Goal: Transaction & Acquisition: Purchase product/service

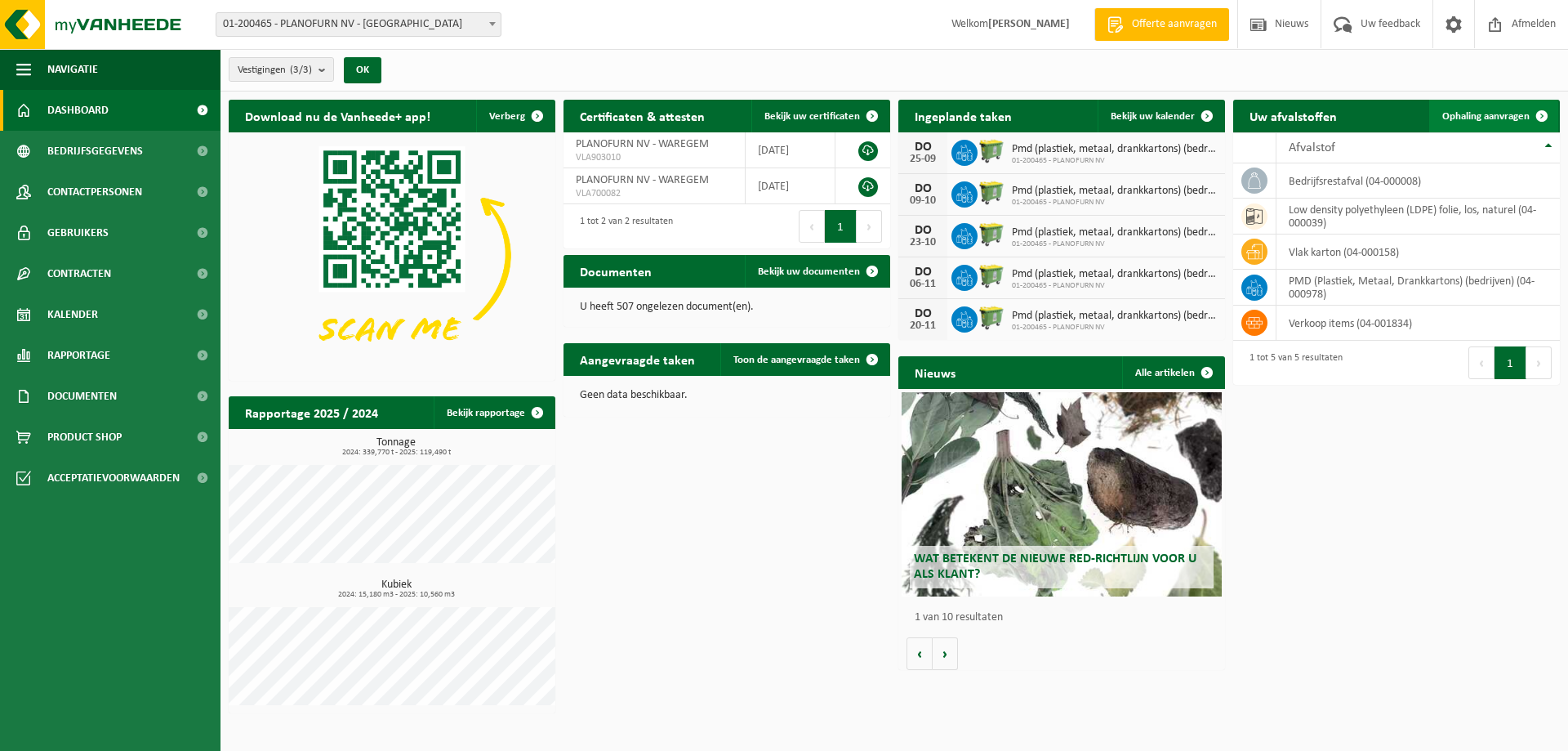
click at [1492, 111] on span "Ophaling aanvragen" at bounding box center [1486, 116] width 87 height 11
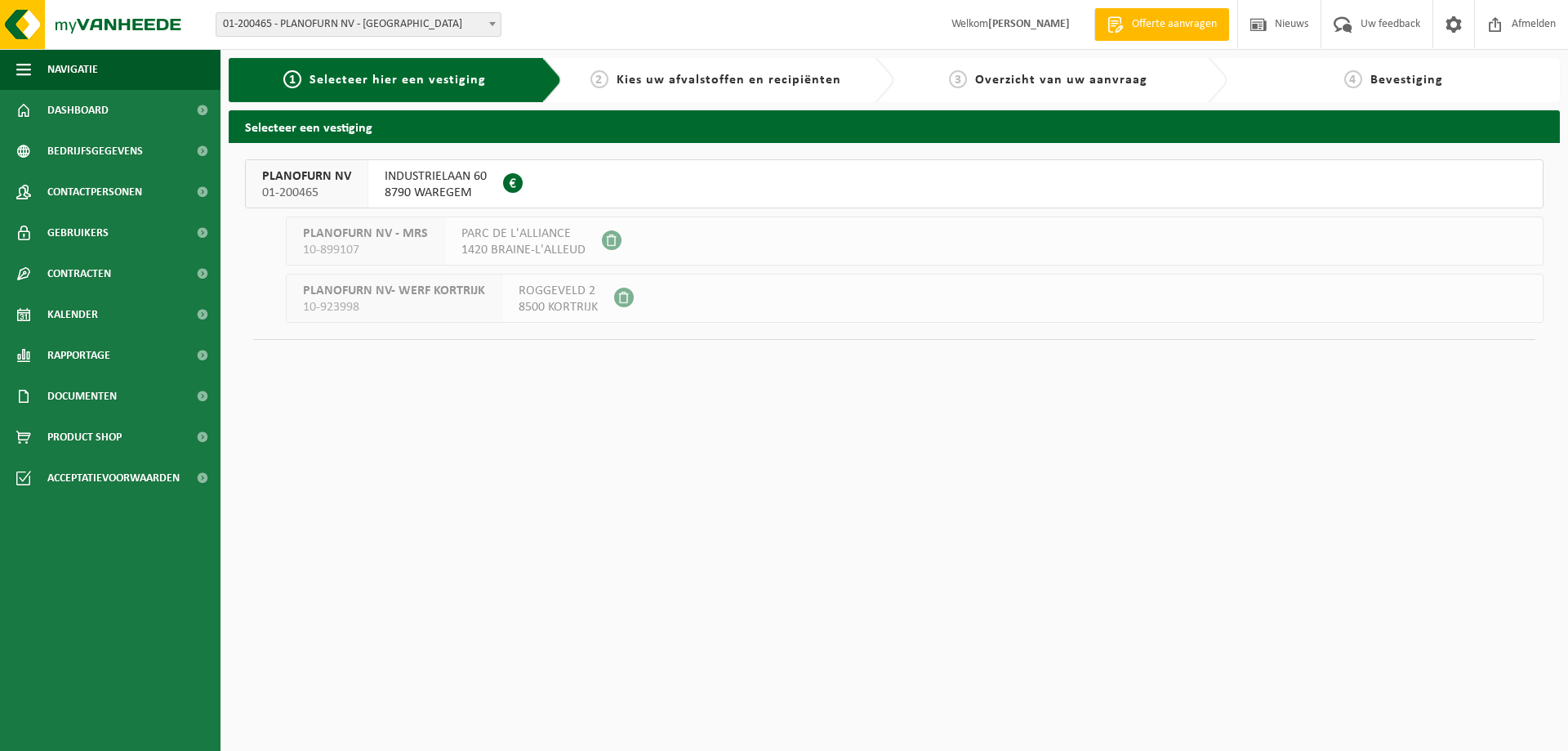
click at [414, 175] on span "INDUSTRIELAAN 60" at bounding box center [435, 176] width 102 height 16
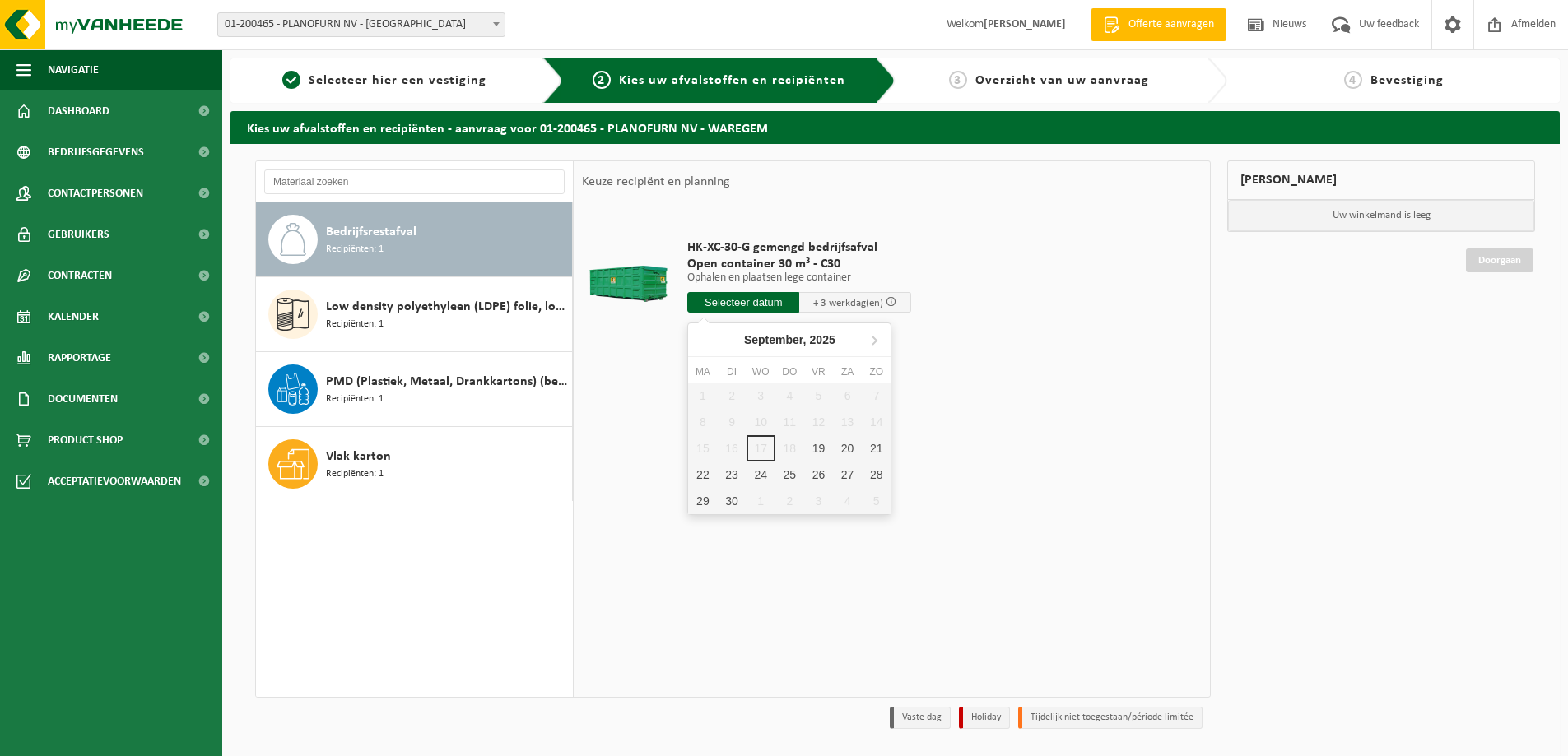
click at [725, 304] on input "text" at bounding box center [743, 302] width 112 height 21
click at [814, 454] on div "19" at bounding box center [818, 447] width 29 height 26
type input "Van [DATE]"
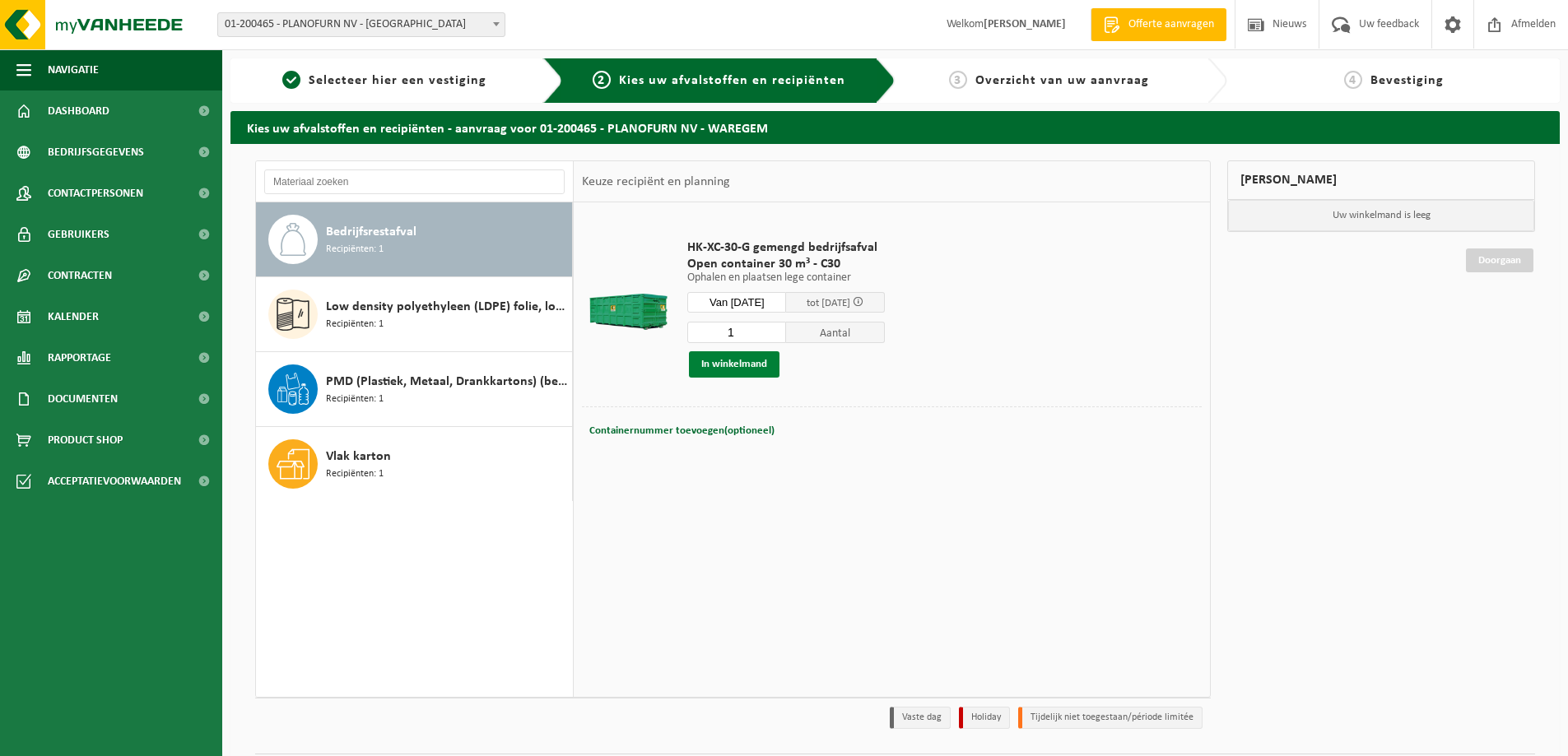
click at [754, 363] on button "In winkelmand" at bounding box center [734, 364] width 90 height 26
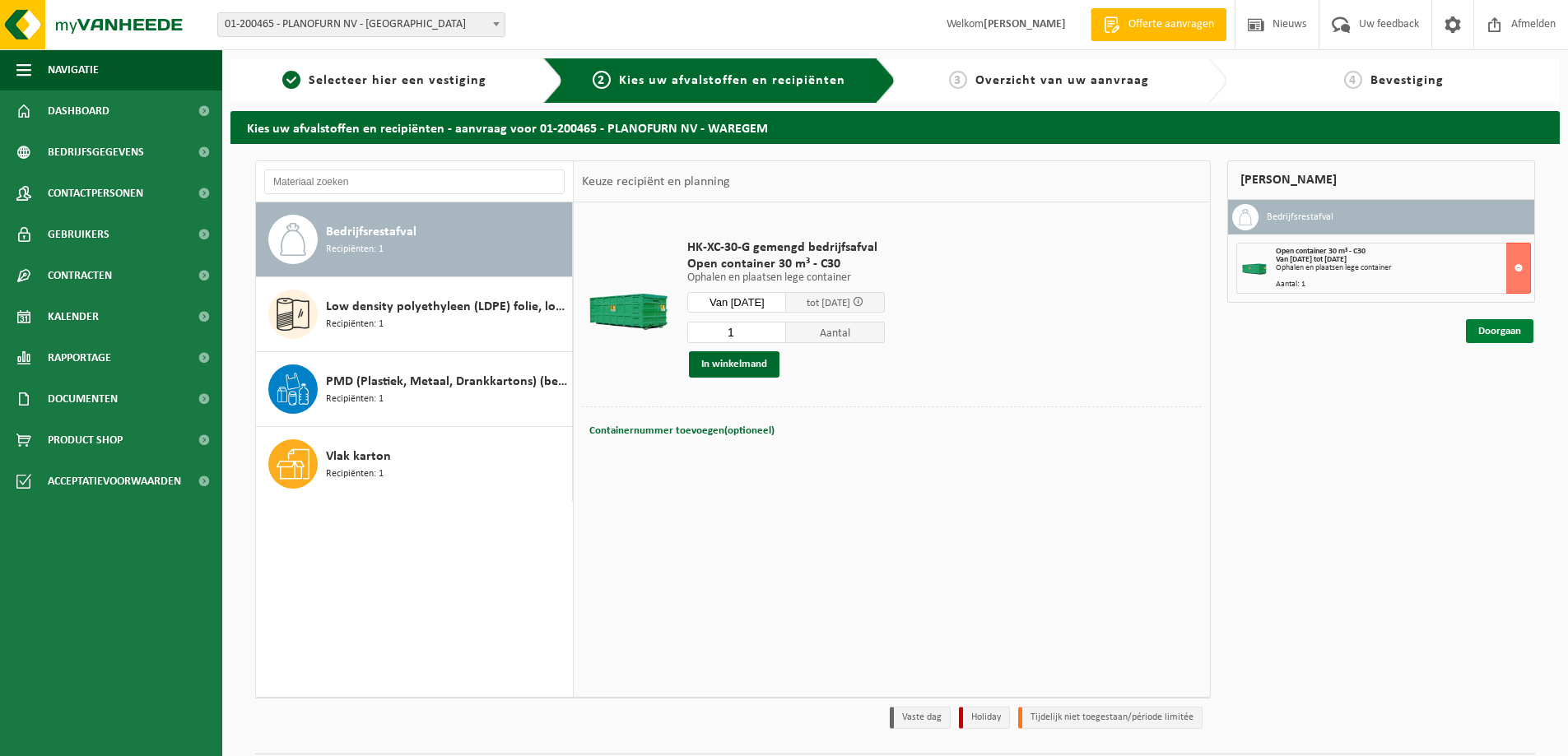
click at [1494, 327] on link "Doorgaan" at bounding box center [1499, 331] width 67 height 24
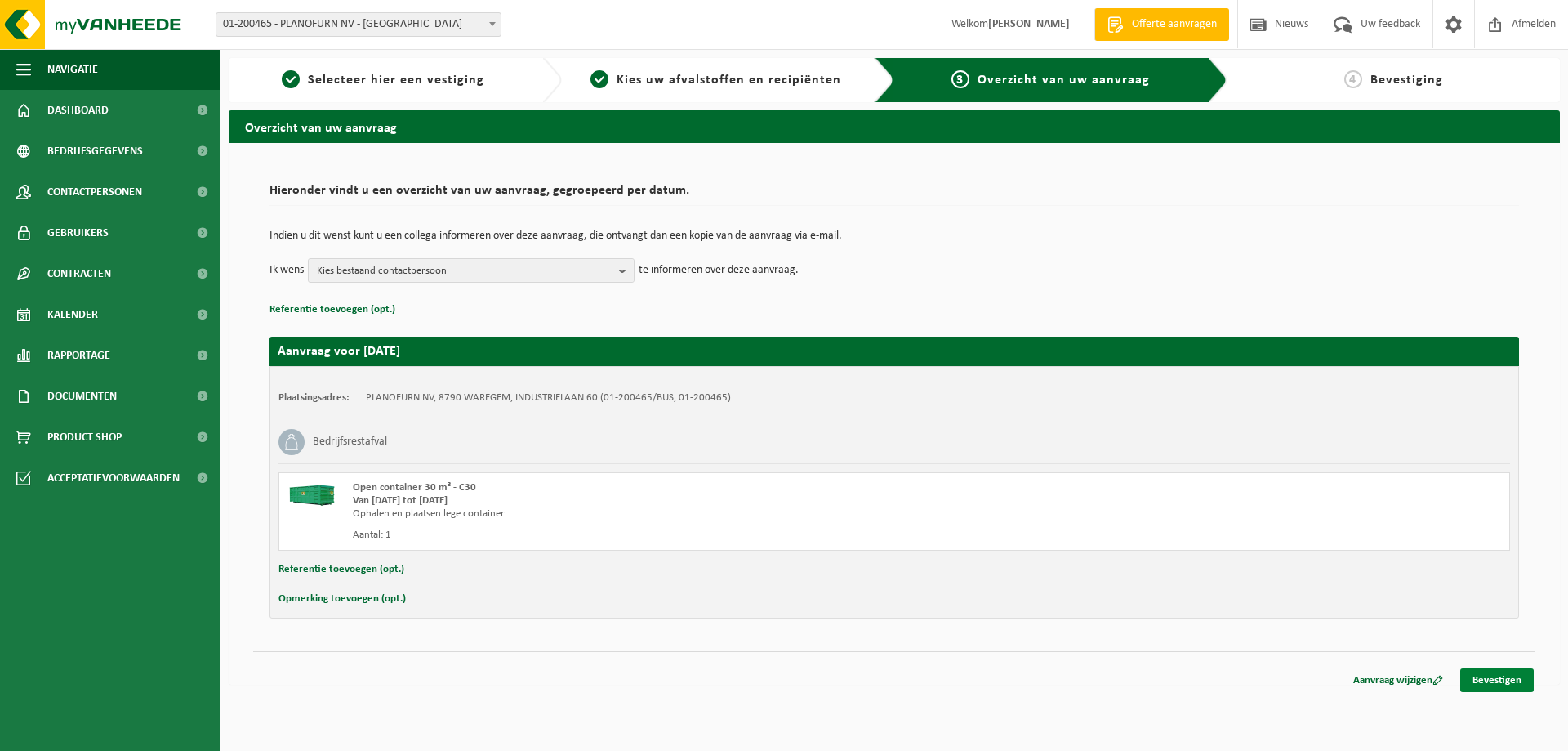
click at [1511, 677] on link "Bevestigen" at bounding box center [1497, 680] width 74 height 24
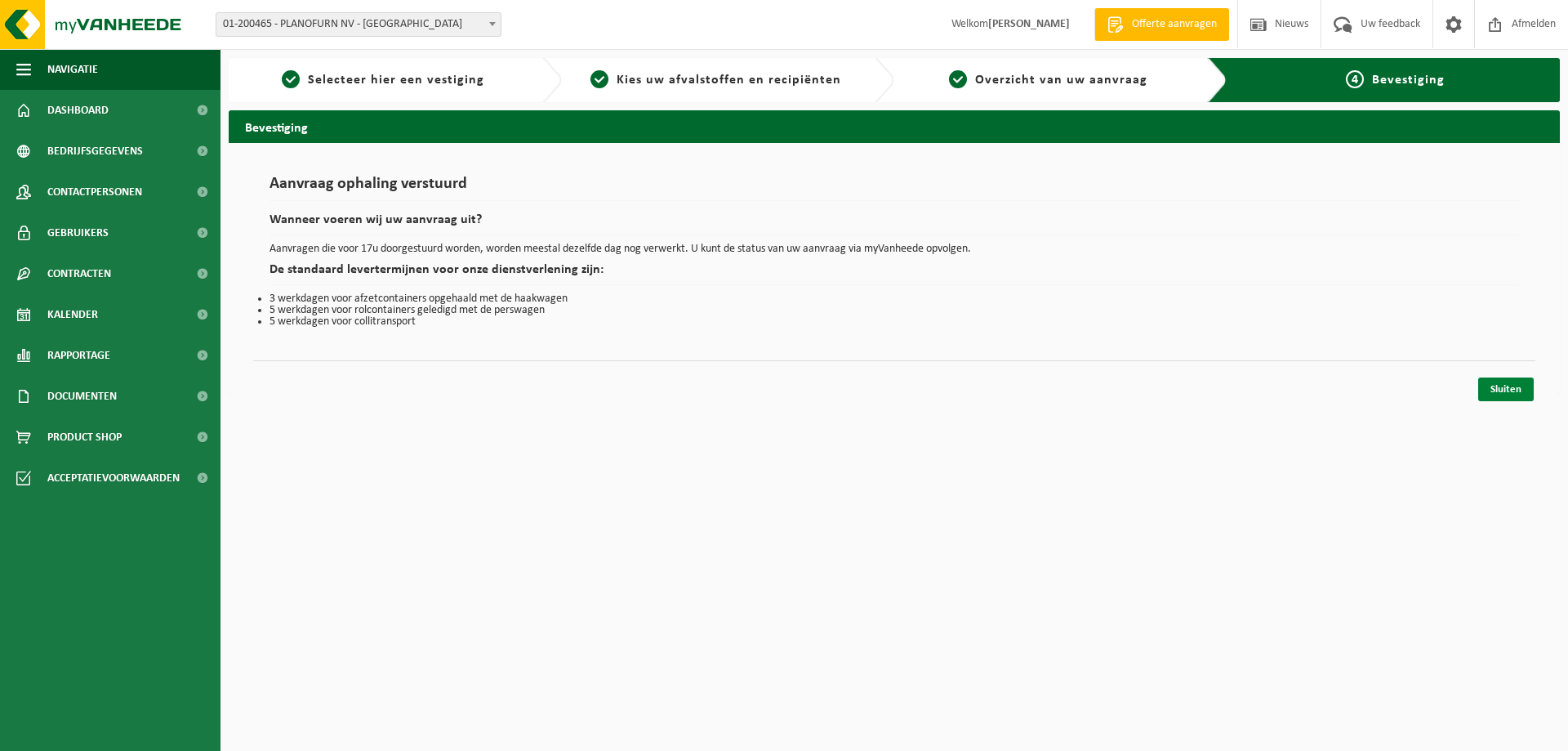
click at [1511, 391] on link "Sluiten" at bounding box center [1506, 389] width 56 height 24
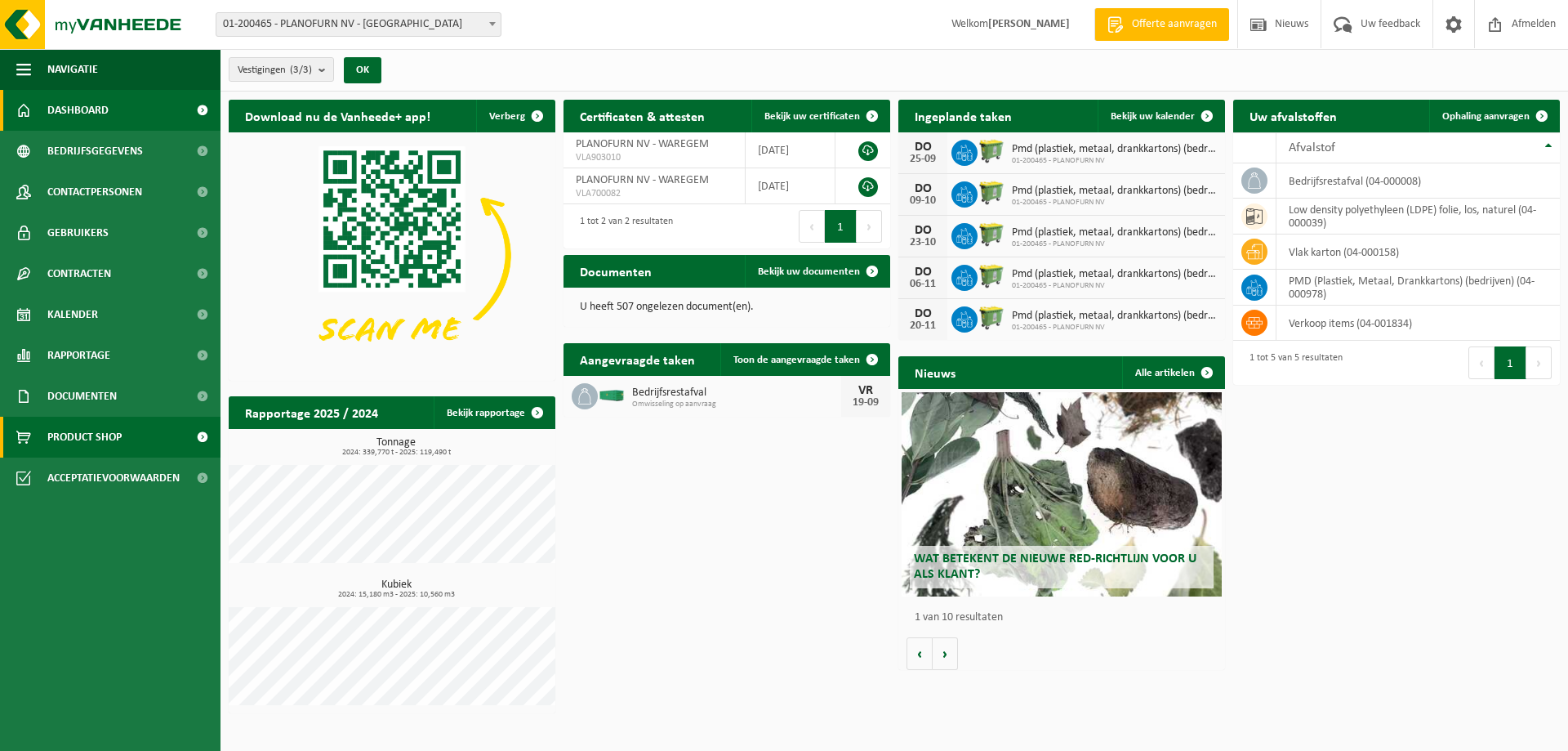
click at [109, 429] on span "Product Shop" at bounding box center [84, 437] width 75 height 41
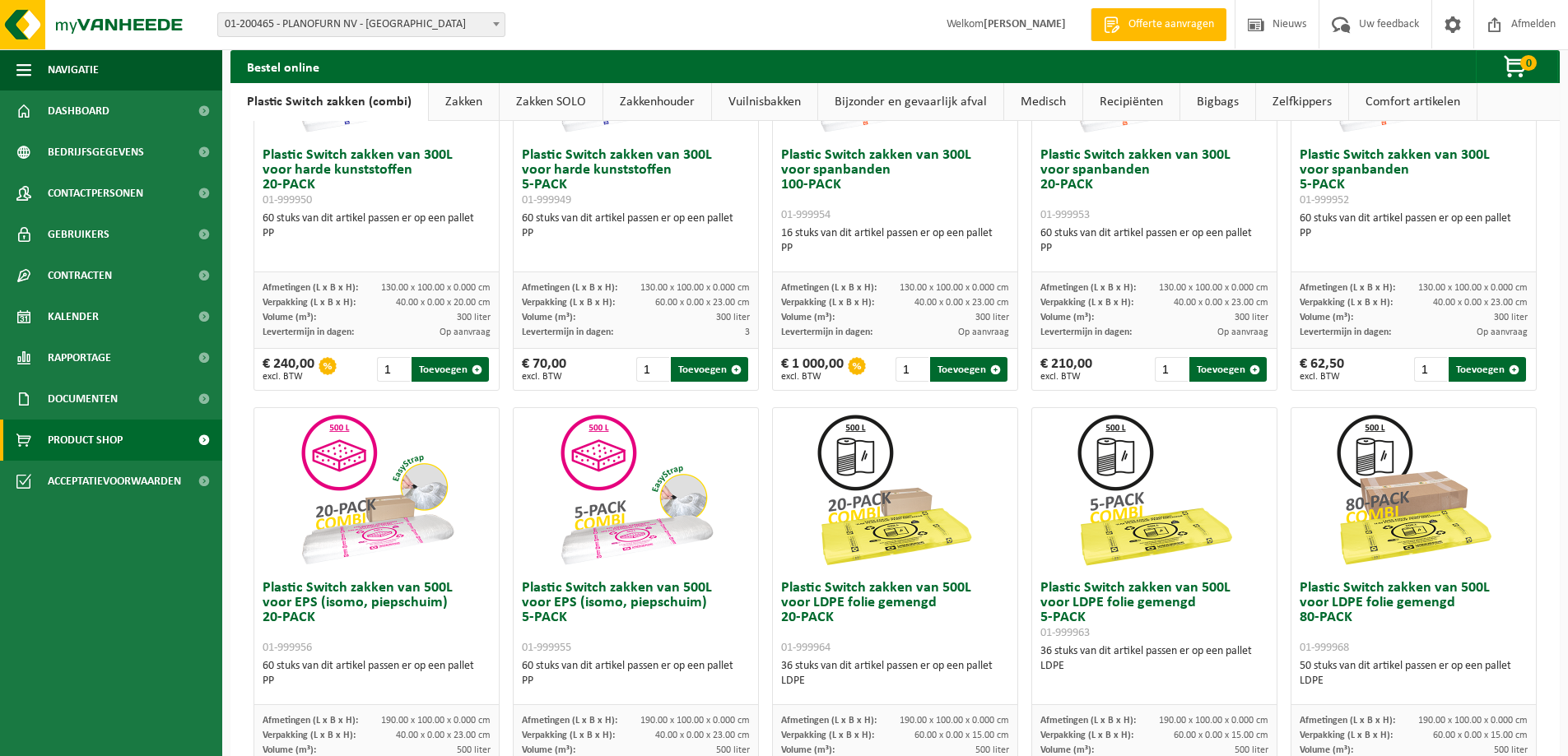
scroll to position [494, 0]
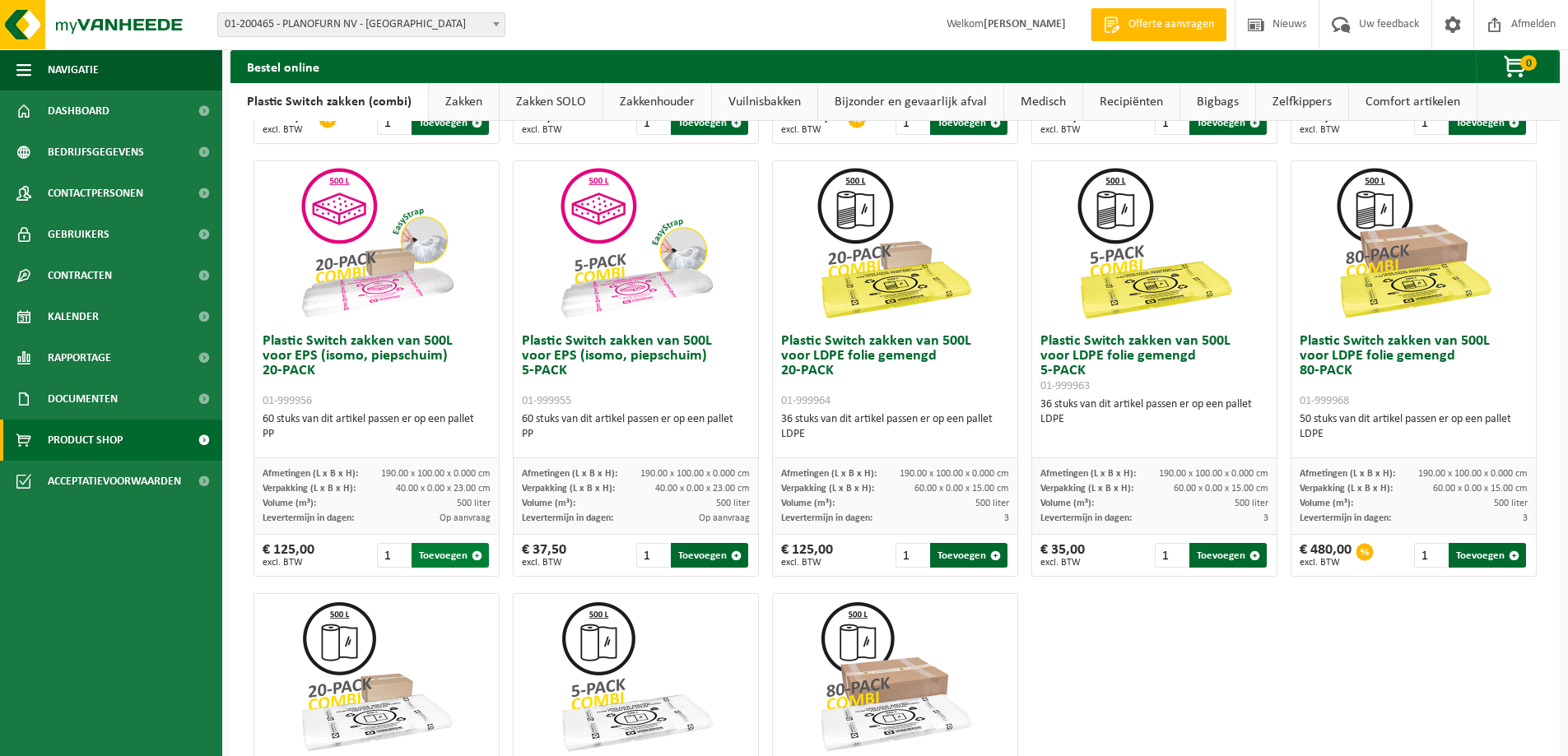
click at [455, 556] on button "Toevoegen" at bounding box center [450, 556] width 77 height 25
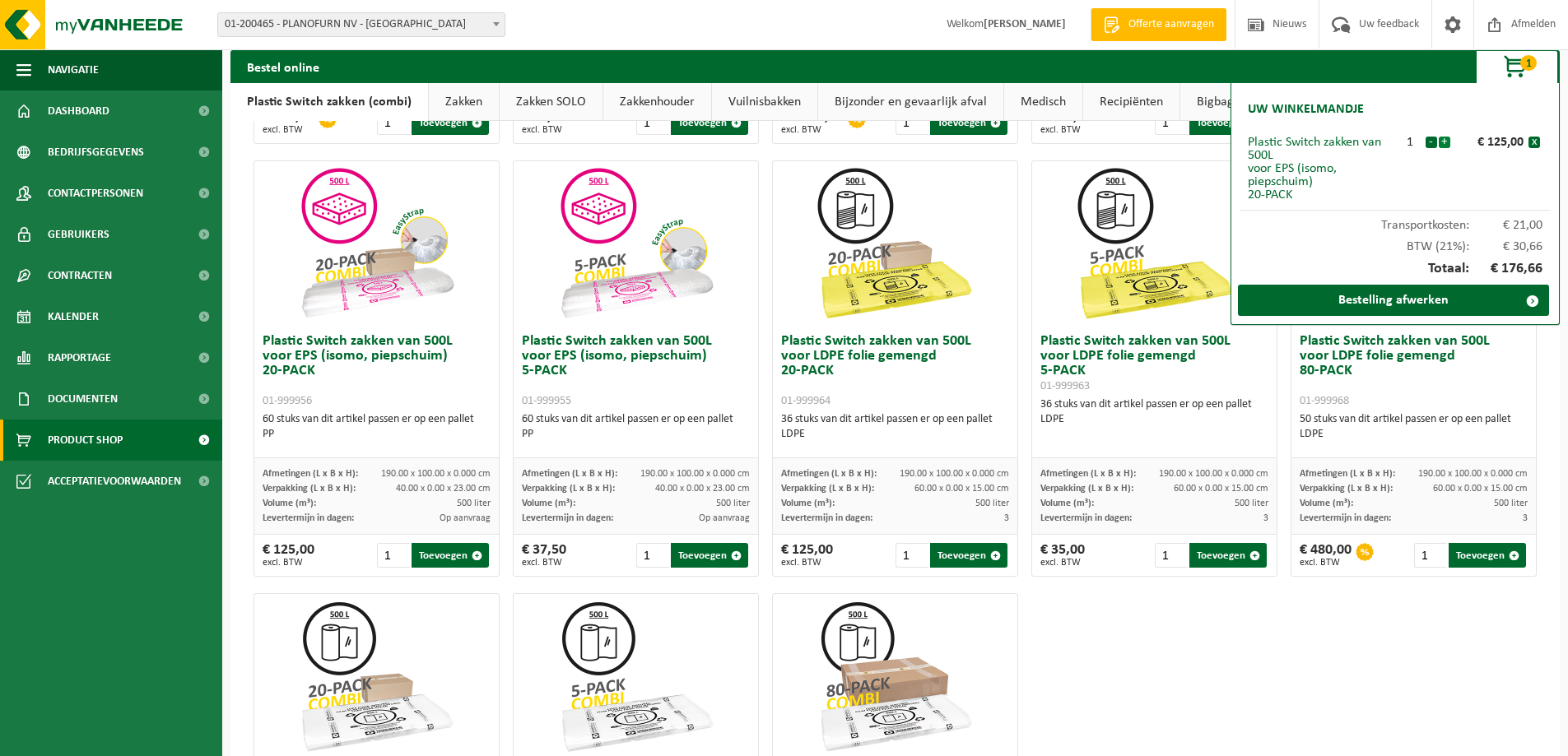
click at [1444, 141] on button "+" at bounding box center [1444, 142] width 12 height 12
click at [1444, 143] on button "+" at bounding box center [1444, 142] width 12 height 12
click at [1431, 298] on link "Bestelling afwerken" at bounding box center [1393, 300] width 311 height 31
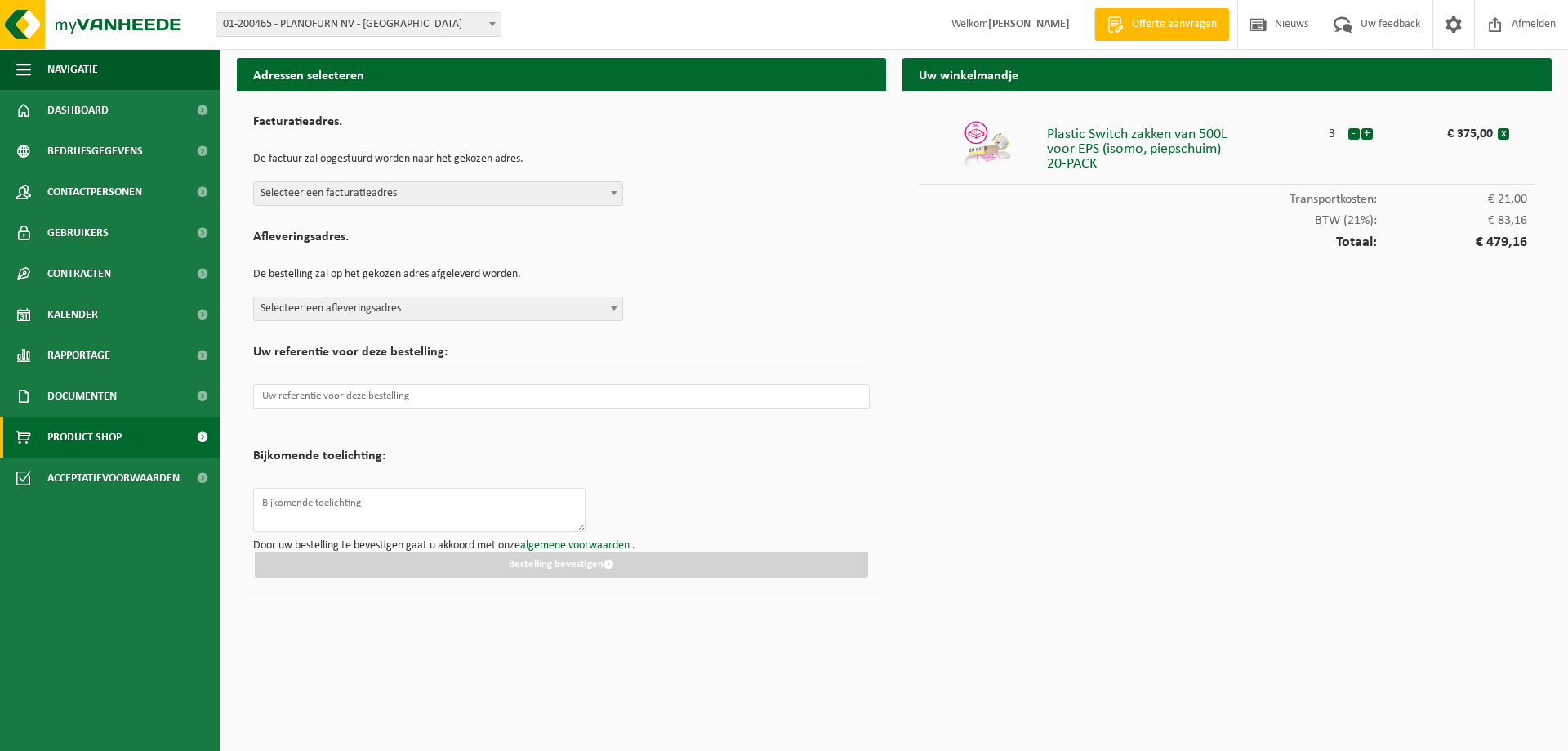
click at [98, 439] on span "Product Shop" at bounding box center [84, 437] width 75 height 41
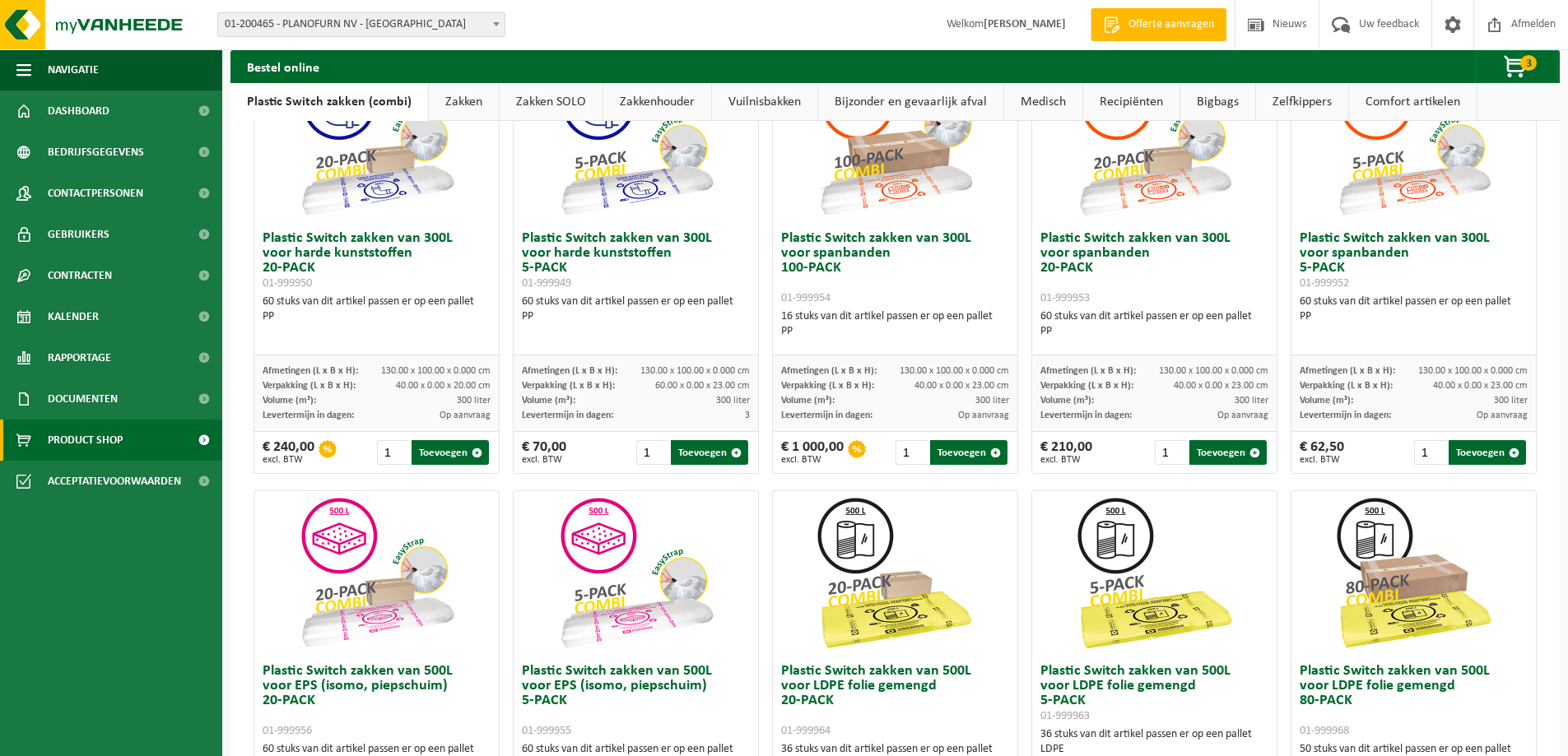
scroll to position [165, 0]
click at [1225, 448] on button "Toevoegen" at bounding box center [1228, 452] width 77 height 25
click at [1520, 66] on span "4" at bounding box center [1528, 63] width 16 height 15
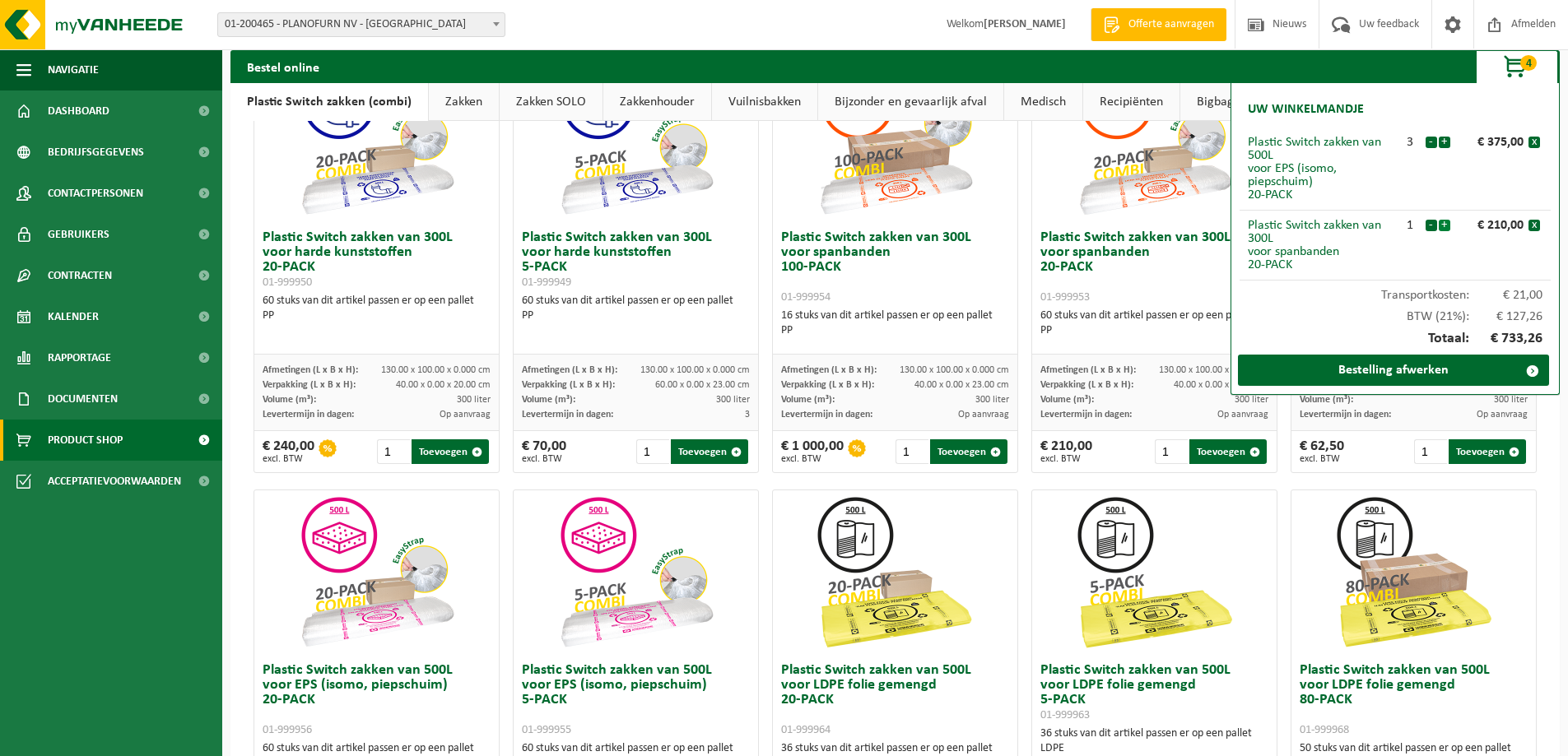
click at [1444, 224] on button "+" at bounding box center [1444, 225] width 12 height 12
click at [1395, 371] on link "Bestelling afwerken" at bounding box center [1393, 370] width 311 height 31
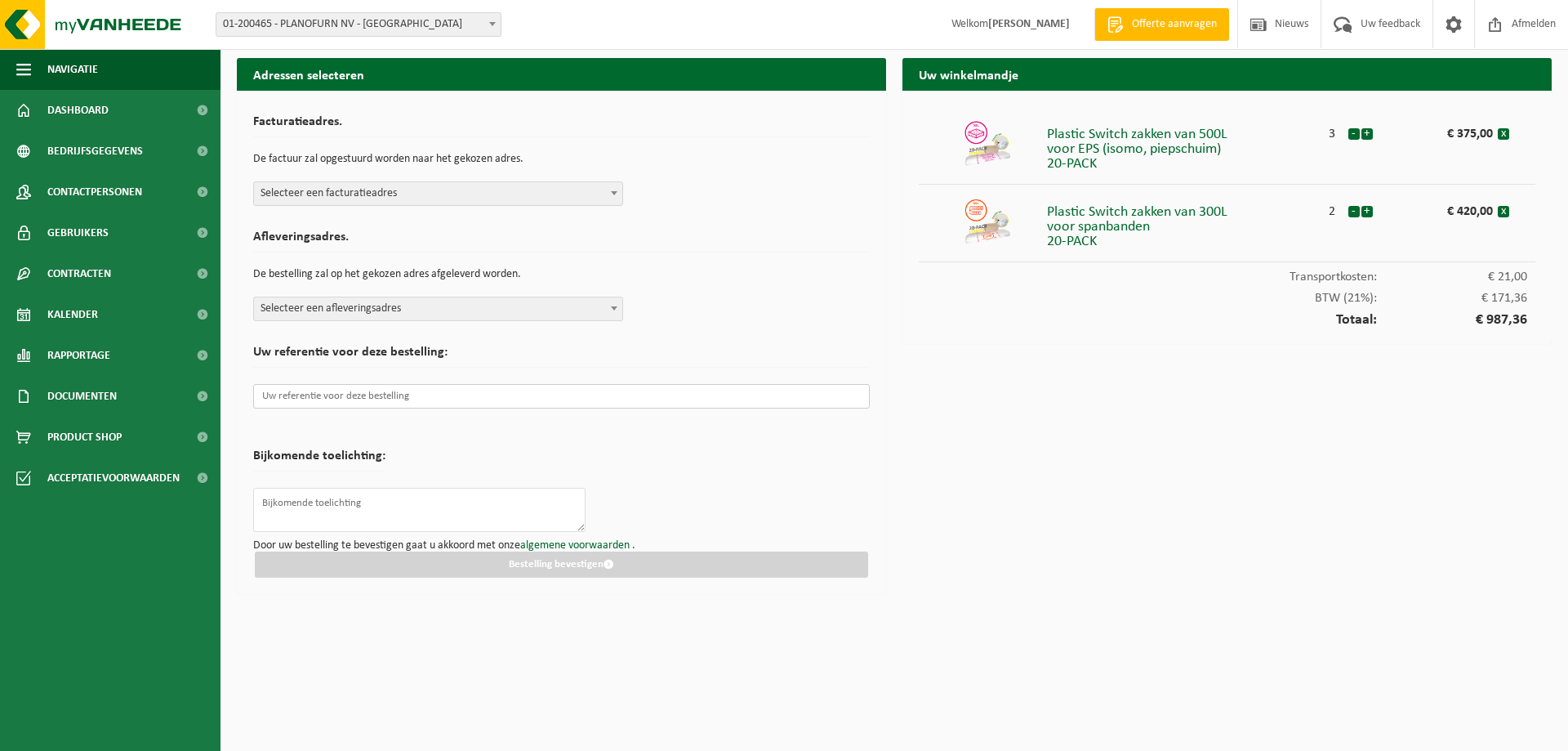
click at [357, 398] on input "text" at bounding box center [561, 396] width 617 height 25
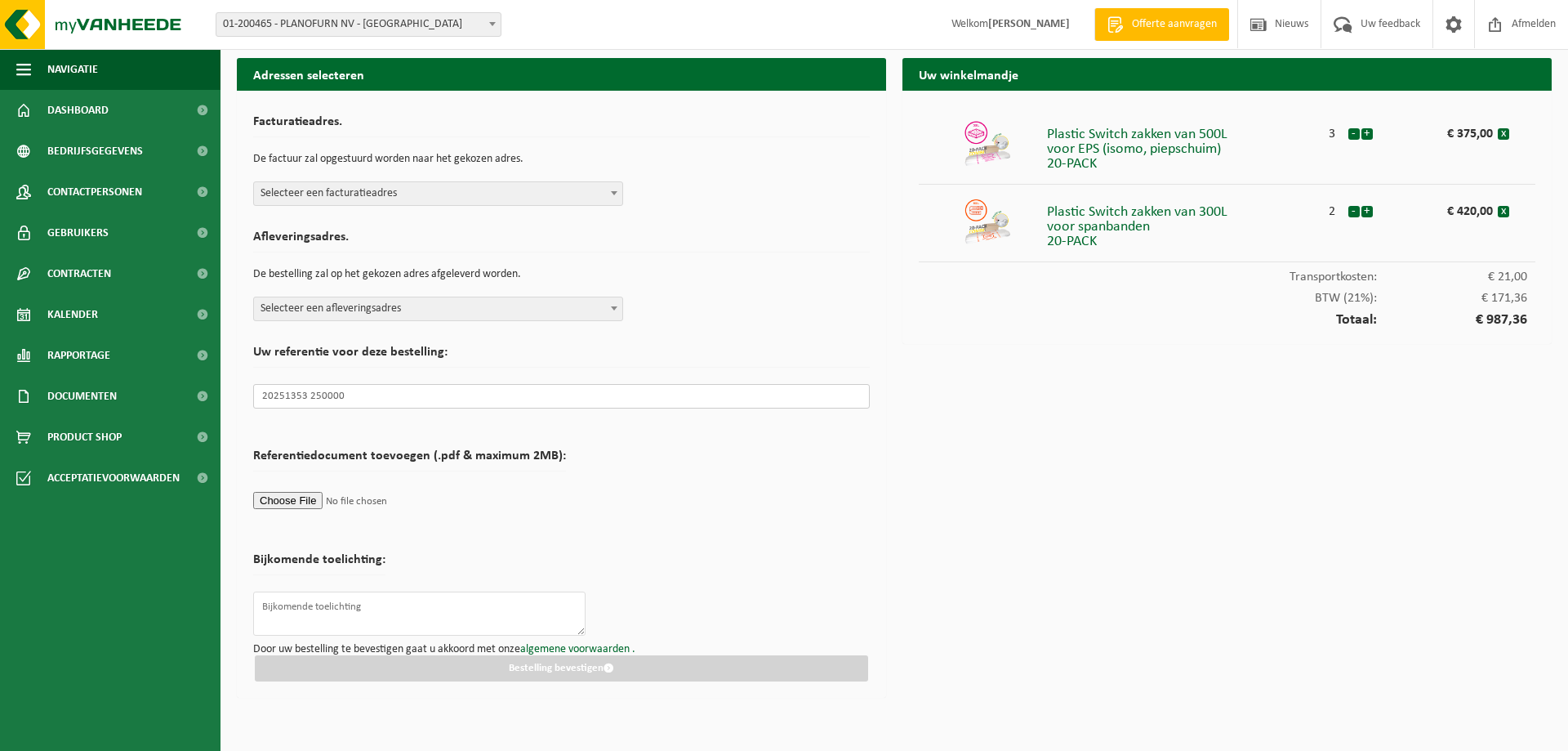
type input "20251353 250000"
click at [618, 196] on span at bounding box center [614, 193] width 16 height 21
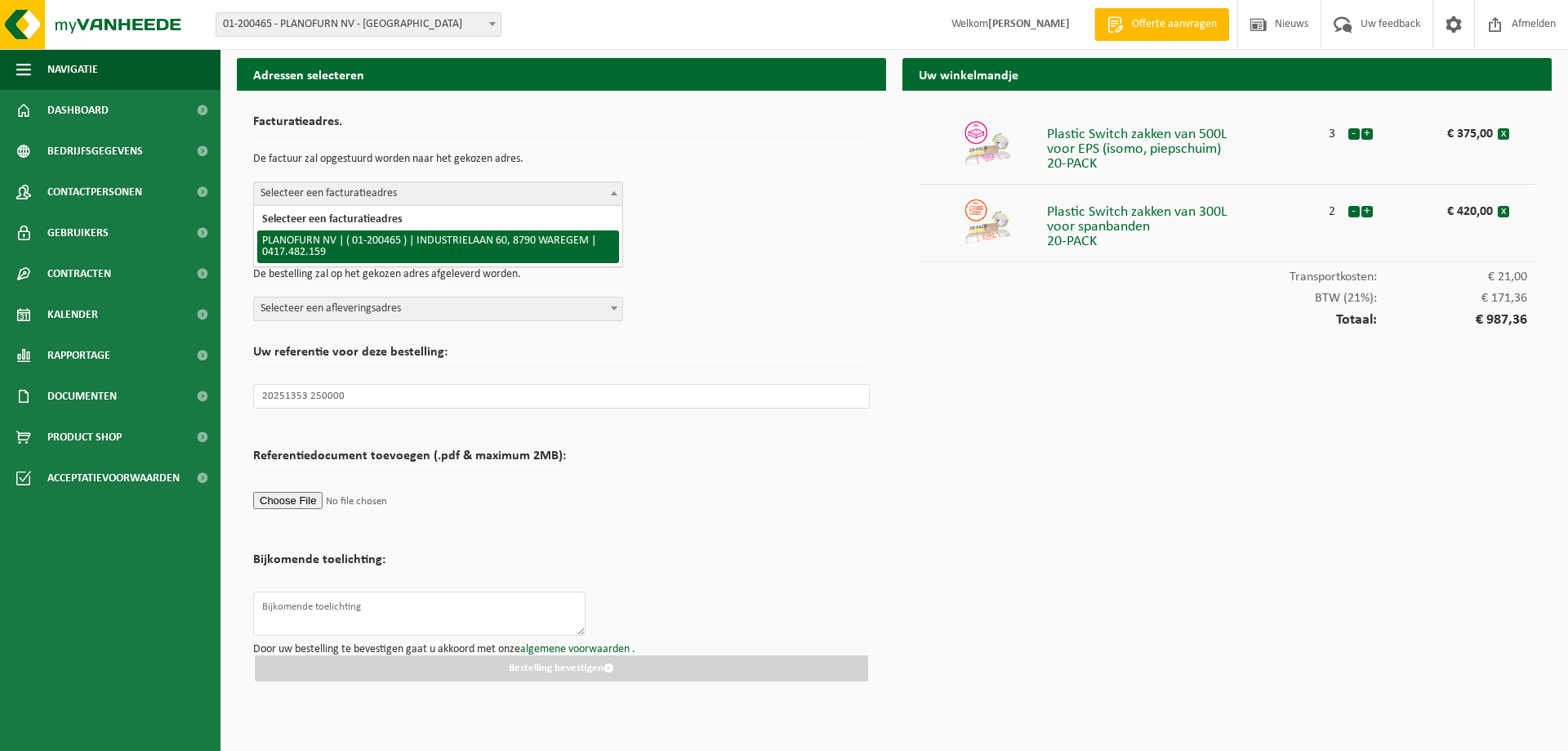
select select "84892"
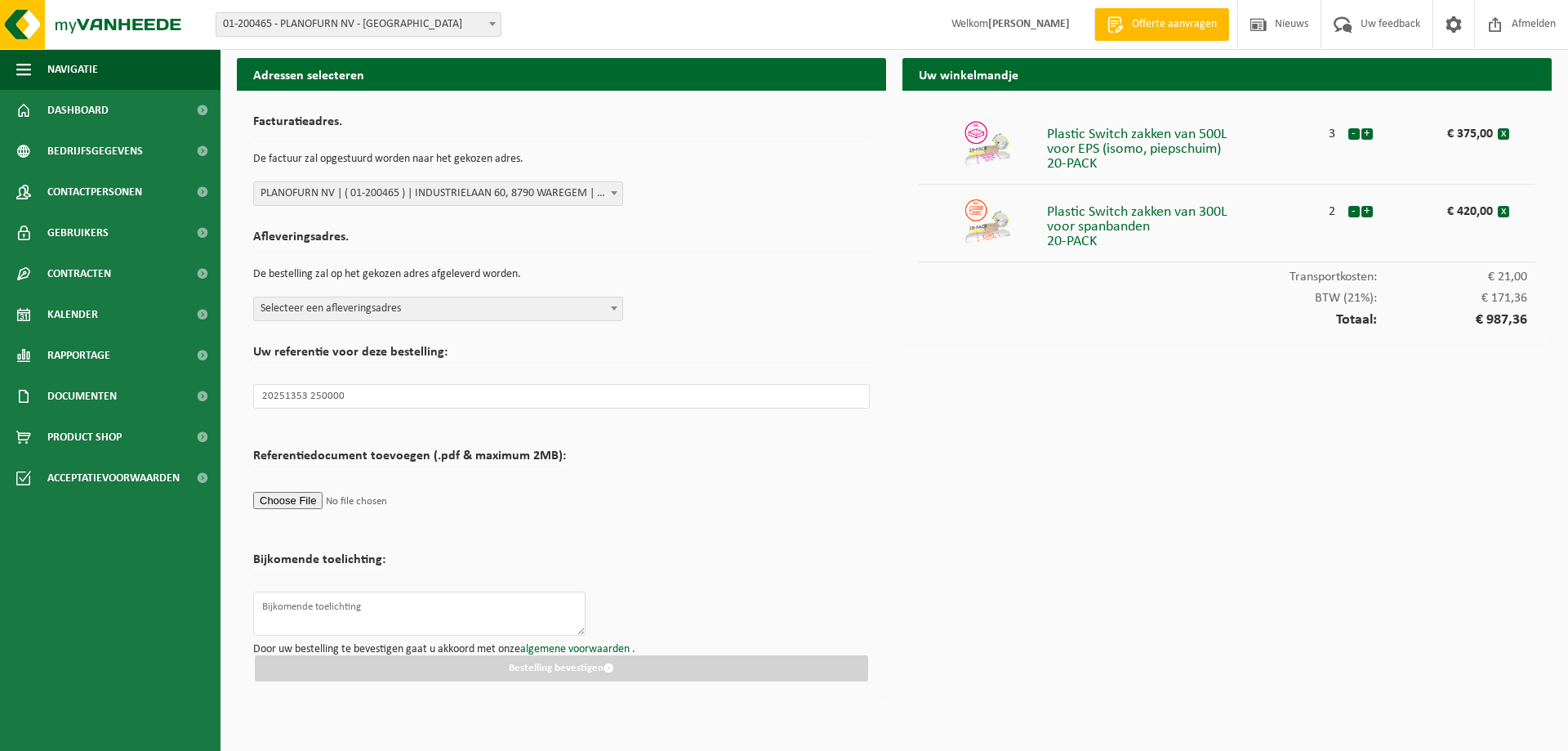
click at [614, 309] on b at bounding box center [614, 308] width 6 height 4
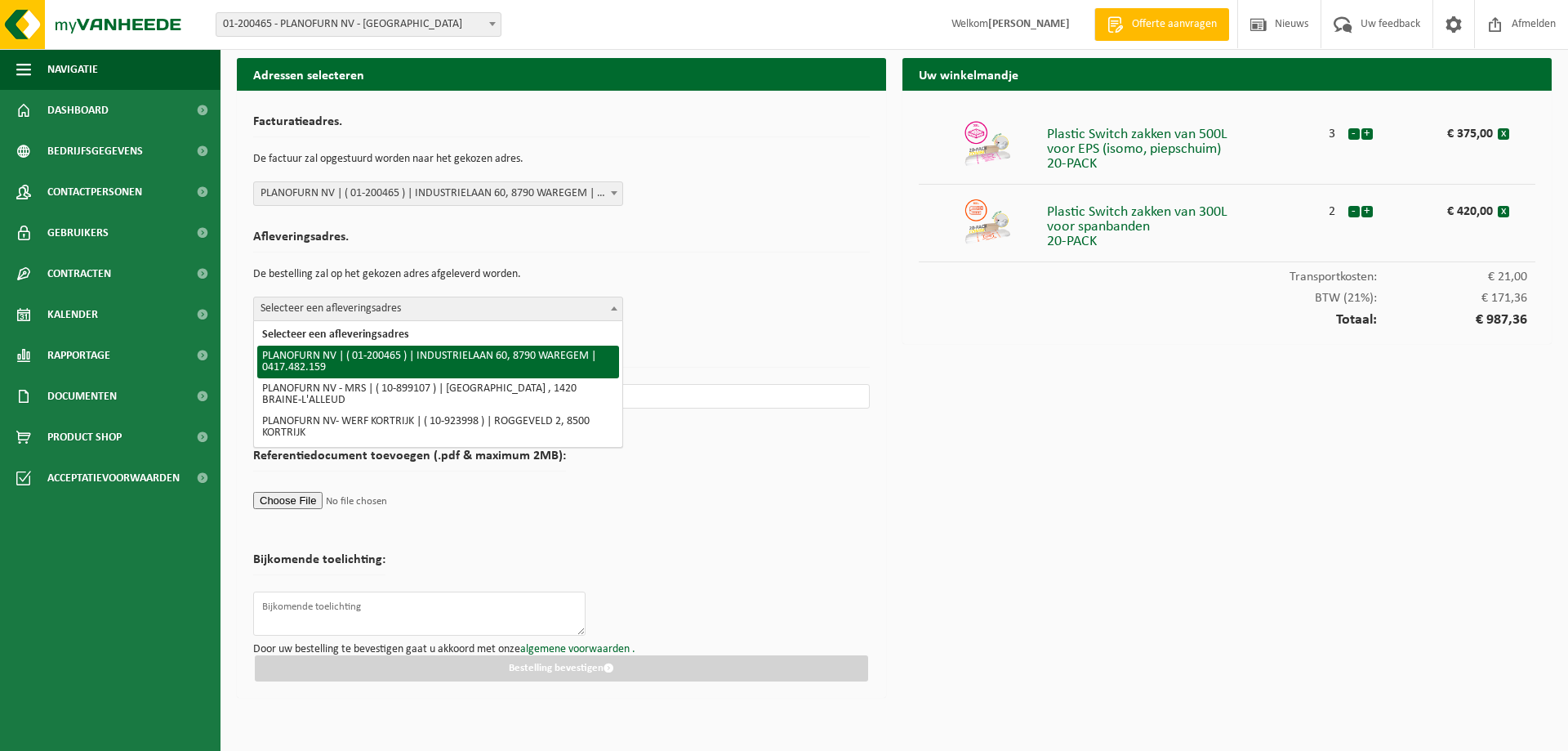
select select "84892"
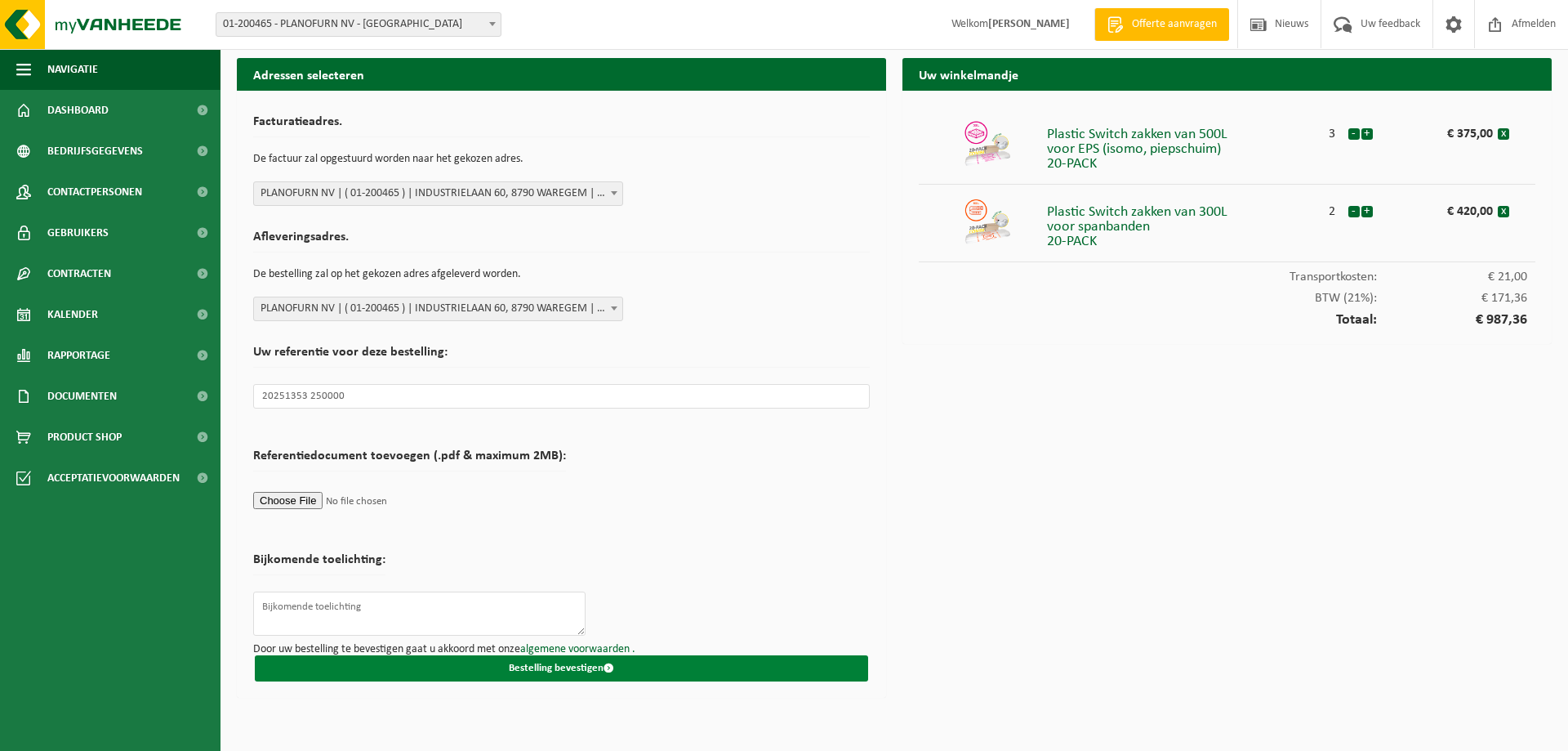
click at [550, 667] on button "Bestelling bevestigen" at bounding box center [561, 667] width 614 height 26
